Goal: Task Accomplishment & Management: Use online tool/utility

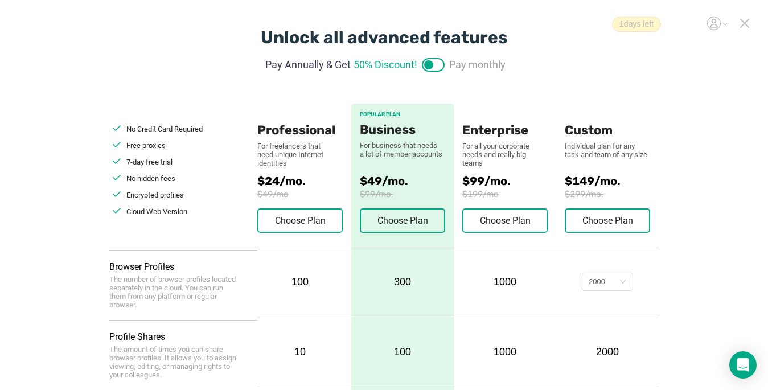
click at [744, 23] on icon at bounding box center [745, 23] width 8 height 8
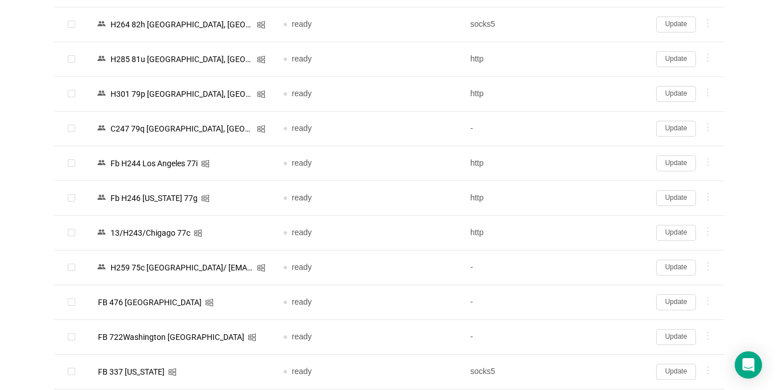
scroll to position [342, 0]
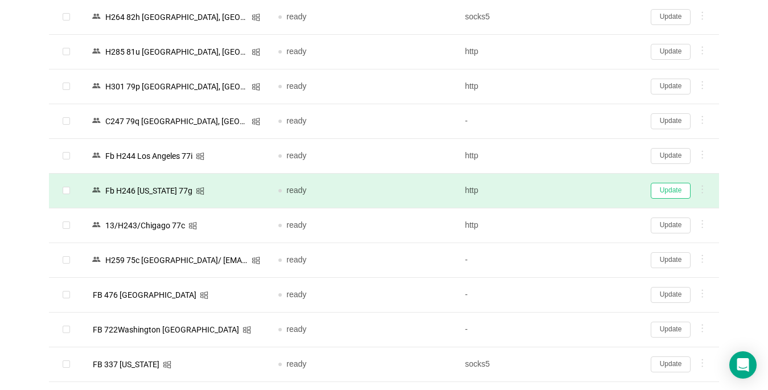
click at [662, 188] on button "Update" at bounding box center [671, 191] width 40 height 16
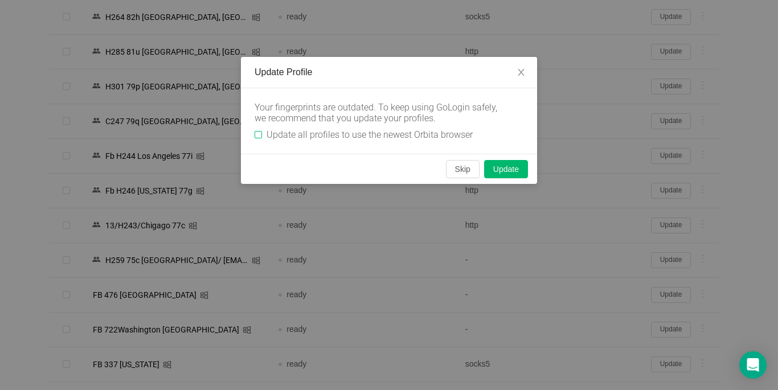
click at [257, 132] on input "Update all profiles to use the newest Orbita browser" at bounding box center [257, 134] width 7 height 7
checkbox input "true"
click at [467, 174] on button "Skip" at bounding box center [463, 169] width 34 height 18
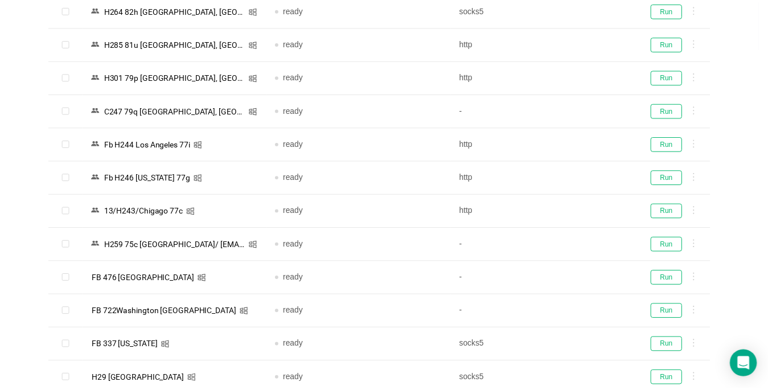
scroll to position [334, 0]
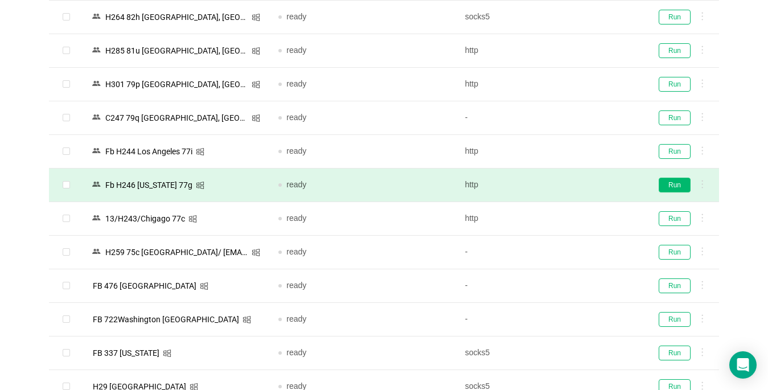
click at [675, 184] on button "Run" at bounding box center [675, 185] width 32 height 15
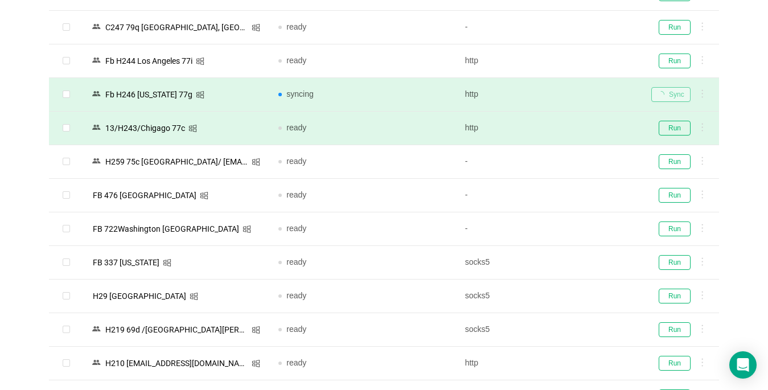
scroll to position [505, 0]
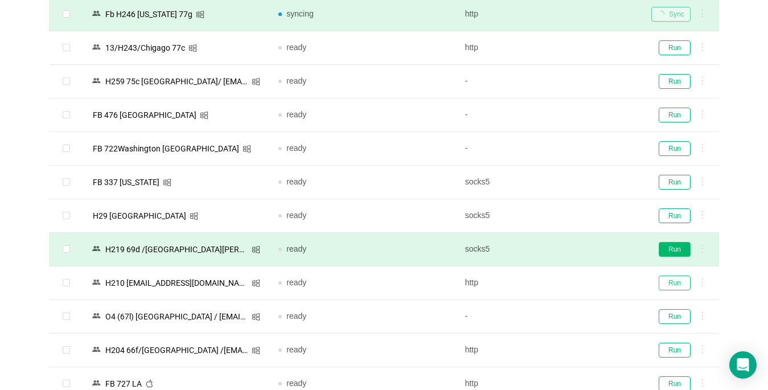
drag, startPoint x: 675, startPoint y: 288, endPoint x: 677, endPoint y: 249, distance: 38.8
click at [674, 287] on button "Run" at bounding box center [675, 283] width 32 height 15
click at [677, 249] on button "Run" at bounding box center [675, 249] width 32 height 15
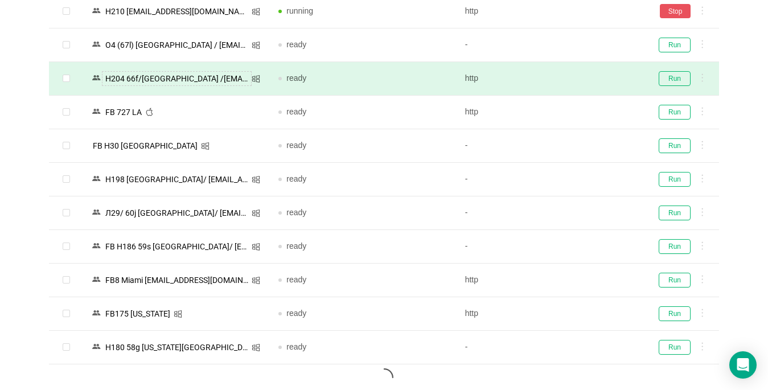
scroll to position [790, 0]
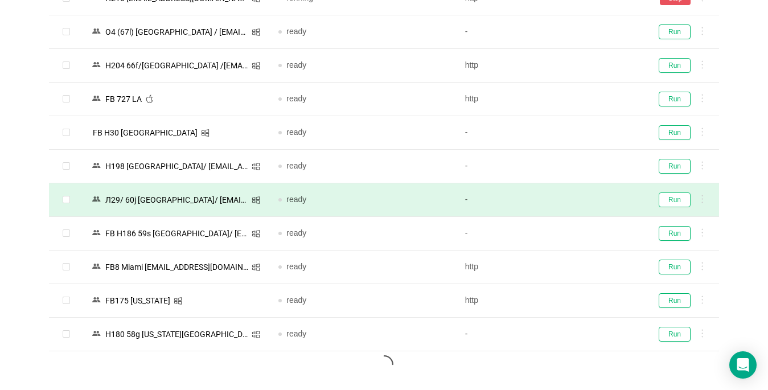
click at [676, 198] on button "Run" at bounding box center [675, 199] width 32 height 15
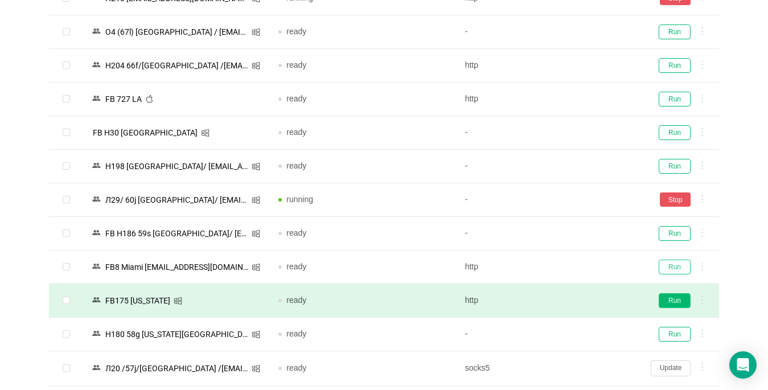
drag, startPoint x: 671, startPoint y: 265, endPoint x: 673, endPoint y: 298, distance: 33.1
click at [671, 265] on button "Run" at bounding box center [675, 267] width 32 height 15
click at [673, 298] on button "Run" at bounding box center [675, 300] width 32 height 15
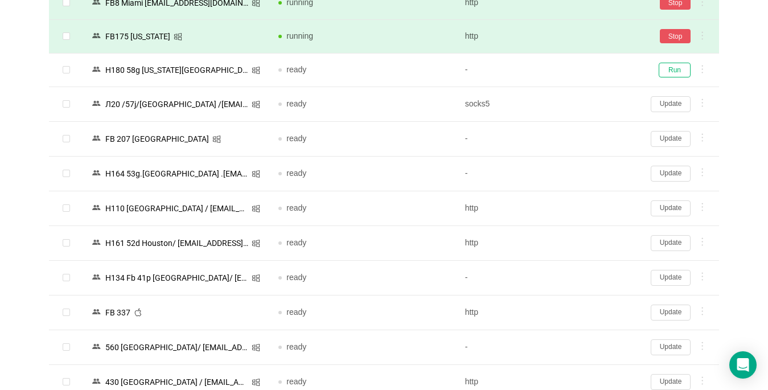
scroll to position [1074, 0]
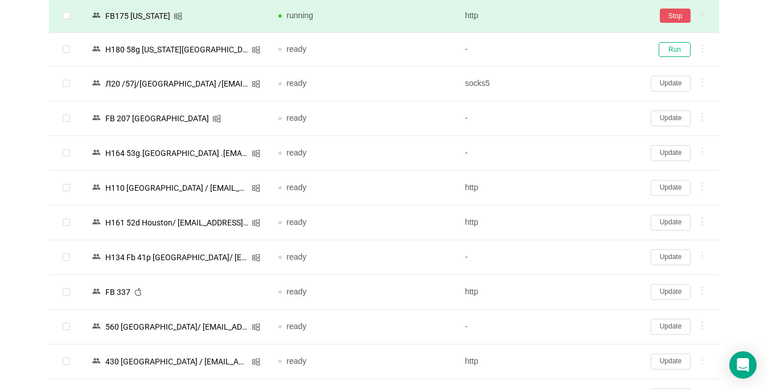
click at [671, 291] on button "Update" at bounding box center [671, 292] width 40 height 16
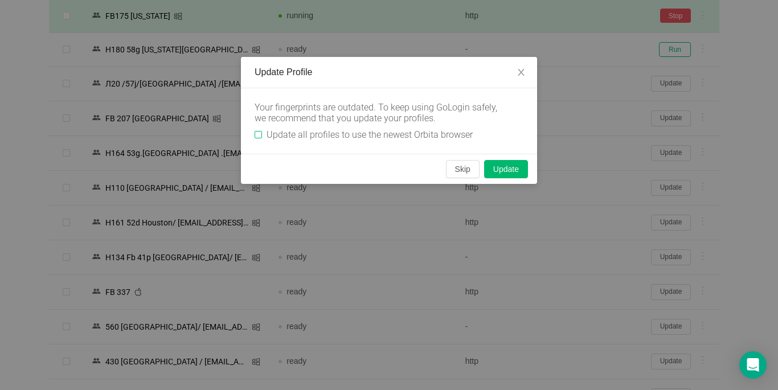
click at [256, 133] on input "Update all profiles to use the newest Orbita browser" at bounding box center [257, 134] width 7 height 7
checkbox input "true"
click at [453, 167] on button "Skip" at bounding box center [463, 169] width 34 height 18
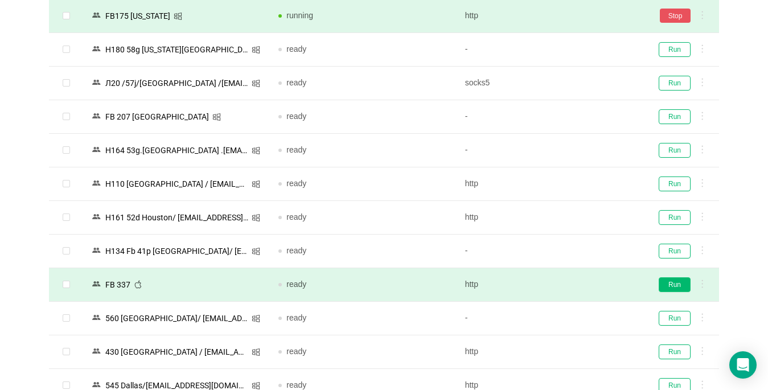
click at [668, 286] on button "Run" at bounding box center [675, 284] width 32 height 15
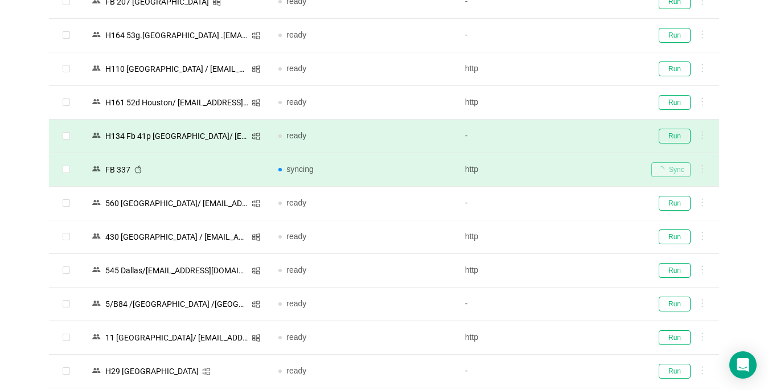
scroll to position [1245, 0]
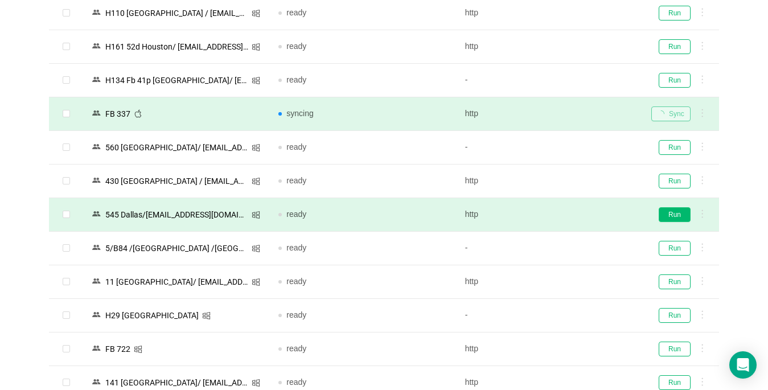
click at [678, 215] on button "Run" at bounding box center [675, 214] width 32 height 15
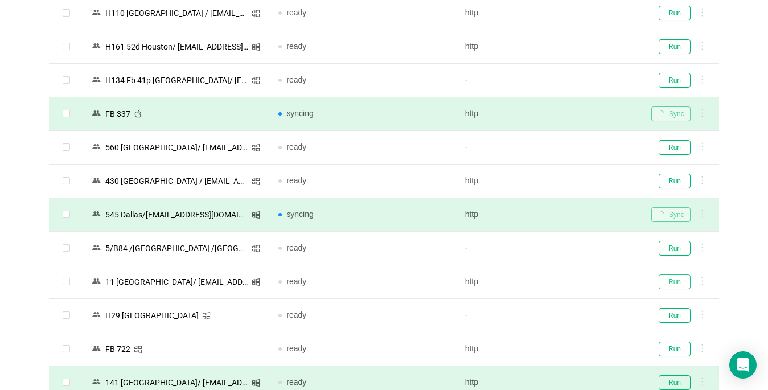
click at [675, 280] on button "Run" at bounding box center [675, 281] width 32 height 15
click at [667, 348] on button "Run" at bounding box center [675, 349] width 32 height 15
click at [664, 381] on button "Run" at bounding box center [675, 382] width 32 height 15
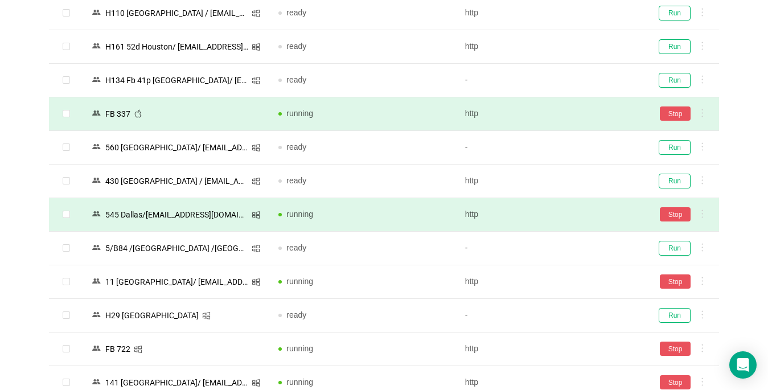
scroll to position [1473, 0]
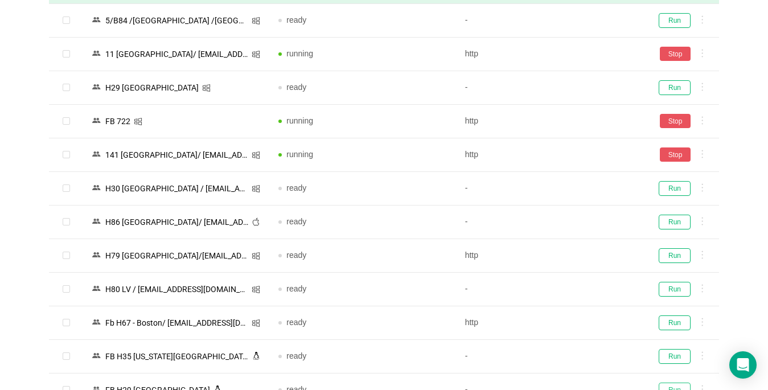
click at [669, 383] on button "Run" at bounding box center [675, 390] width 32 height 15
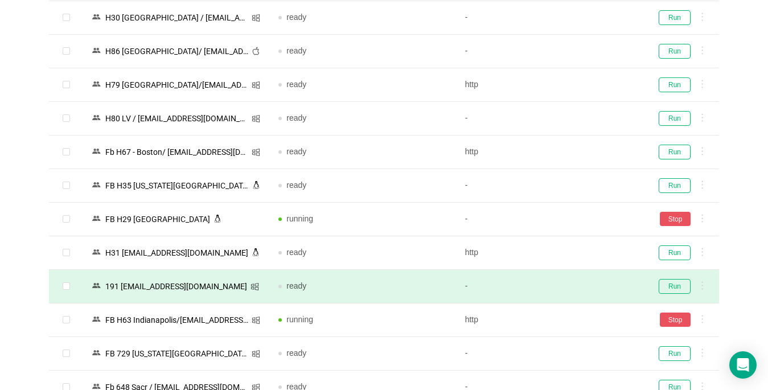
scroll to position [1645, 0]
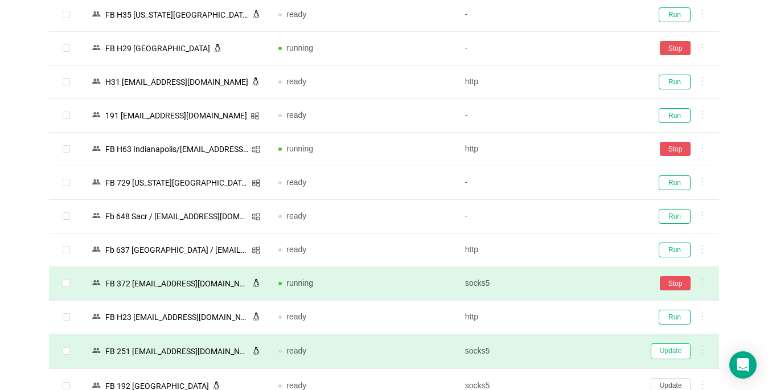
click at [671, 350] on button "Update" at bounding box center [671, 351] width 40 height 16
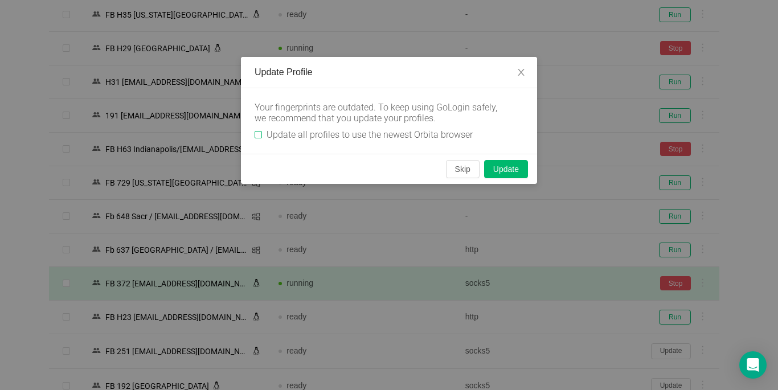
click at [261, 133] on input "Update all profiles to use the newest Orbita browser" at bounding box center [257, 134] width 7 height 7
checkbox input "true"
click at [459, 171] on button "Skip" at bounding box center [463, 169] width 34 height 18
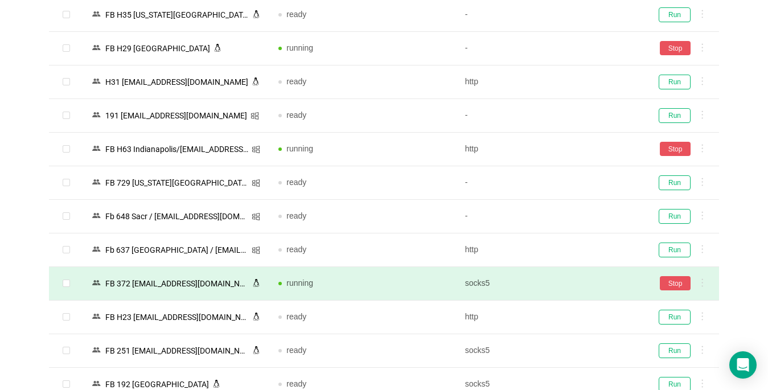
scroll to position [1985, 0]
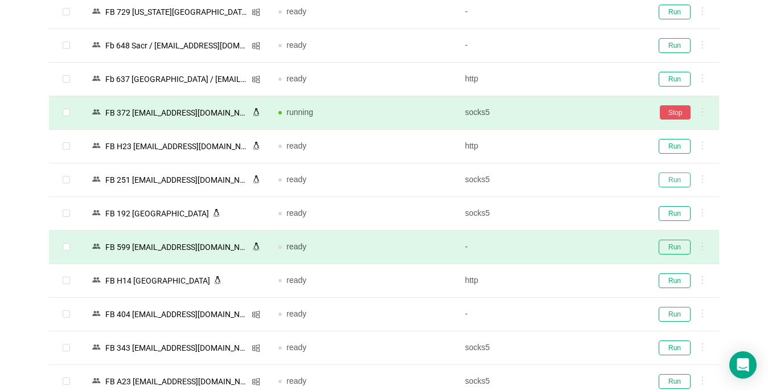
click at [673, 178] on button "Run" at bounding box center [675, 179] width 32 height 15
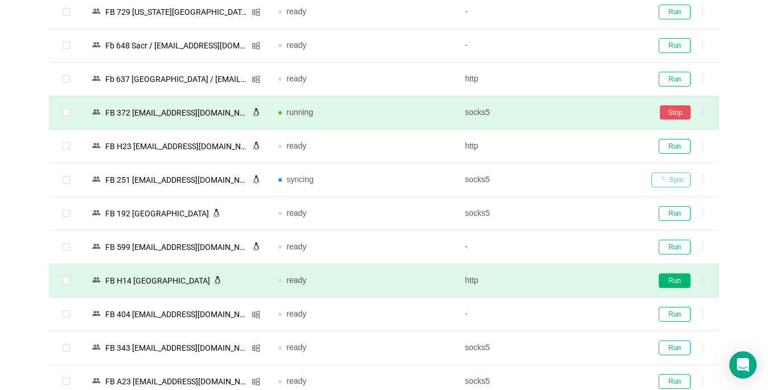
click at [676, 281] on button "Run" at bounding box center [675, 280] width 32 height 15
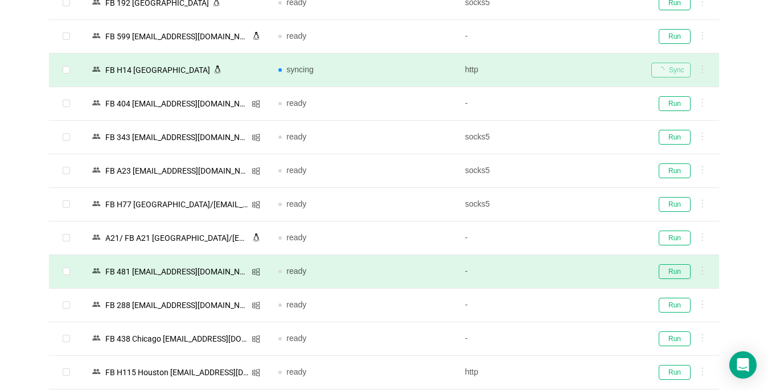
scroll to position [2213, 0]
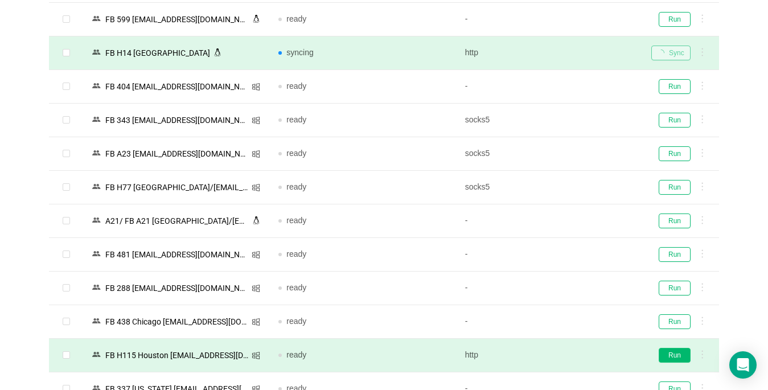
click at [679, 357] on button "Run" at bounding box center [675, 355] width 32 height 15
